Goal: Task Accomplishment & Management: Complete application form

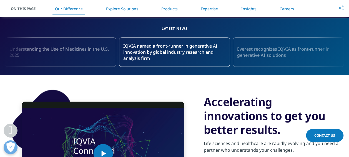
scroll to position [167, 0]
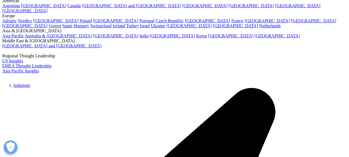
scroll to position [83, 0]
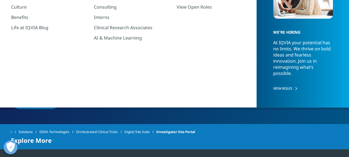
click at [32, 103] on span "Request A Demo" at bounding box center [35, 102] width 29 height 5
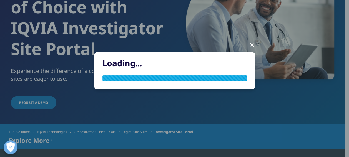
click at [252, 43] on div at bounding box center [252, 44] width 6 height 15
